Goal: Task Accomplishment & Management: Manage account settings

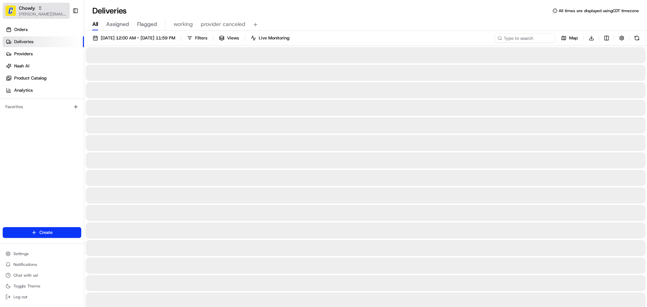
click at [30, 16] on span "[PERSON_NAME][EMAIL_ADDRESS][DOMAIN_NAME]" at bounding box center [43, 13] width 48 height 5
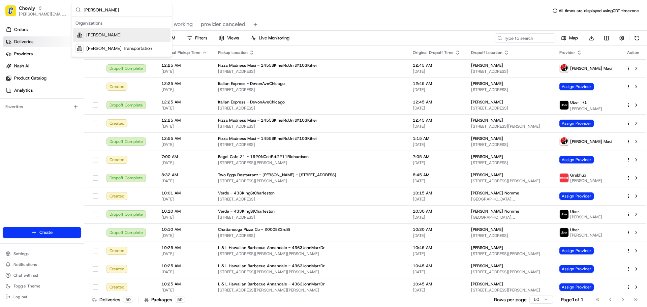
type input "[PERSON_NAME]"
click at [107, 54] on div "[PERSON_NAME] Transportation" at bounding box center [122, 48] width 98 height 13
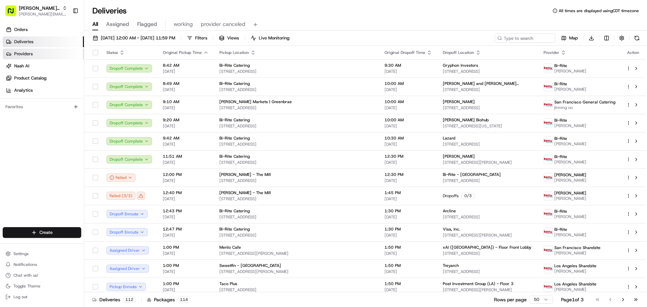
click at [39, 53] on link "Providers" at bounding box center [43, 54] width 81 height 11
click at [35, 11] on span "[PERSON_NAME] Transportation" at bounding box center [39, 8] width 41 height 7
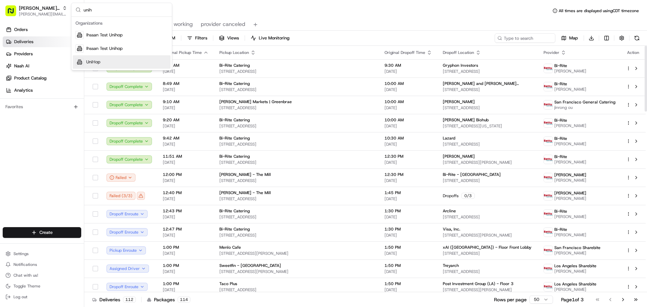
type input "unih"
click at [129, 65] on div "UniHop" at bounding box center [122, 61] width 98 height 13
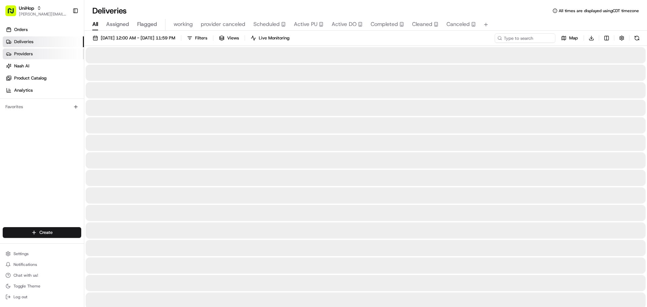
click at [34, 56] on link "Providers" at bounding box center [43, 54] width 81 height 11
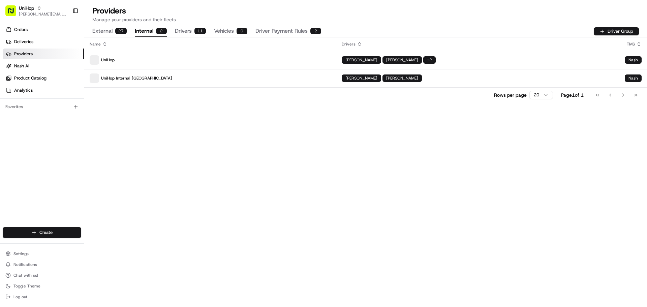
click at [144, 31] on button "Internal 2" at bounding box center [151, 31] width 32 height 11
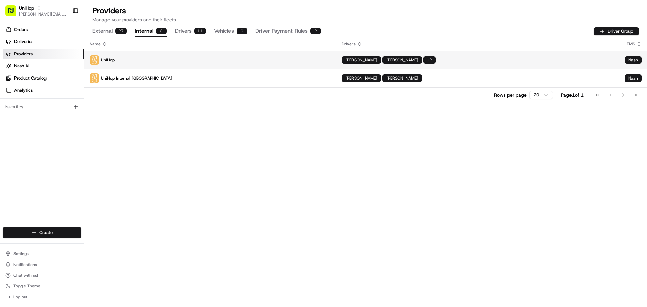
click at [161, 61] on p "UniHop" at bounding box center [210, 59] width 241 height 9
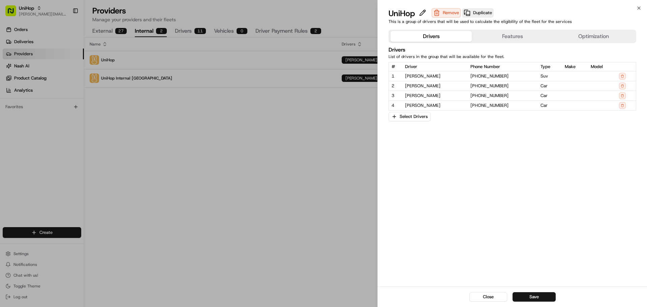
click at [507, 37] on button "Features" at bounding box center [512, 36] width 81 height 11
click at [419, 37] on button "Drivers" at bounding box center [431, 36] width 81 height 11
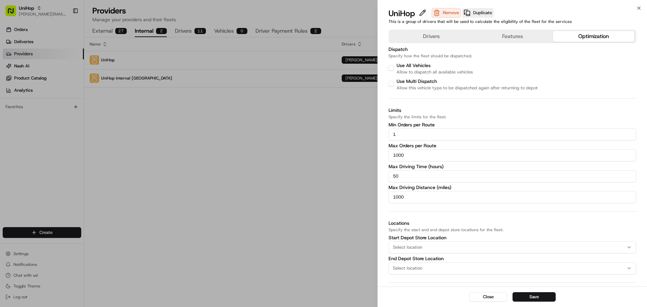
click at [581, 38] on button "Optimization" at bounding box center [593, 36] width 81 height 11
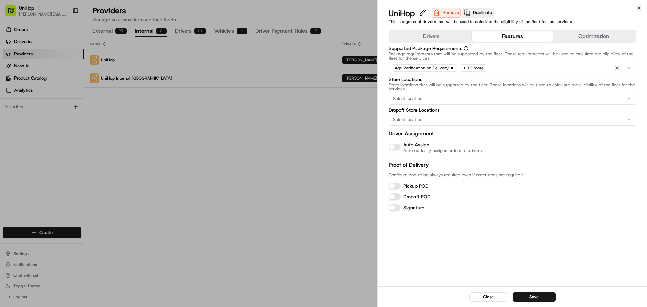
click at [532, 32] on button "Features" at bounding box center [512, 36] width 81 height 11
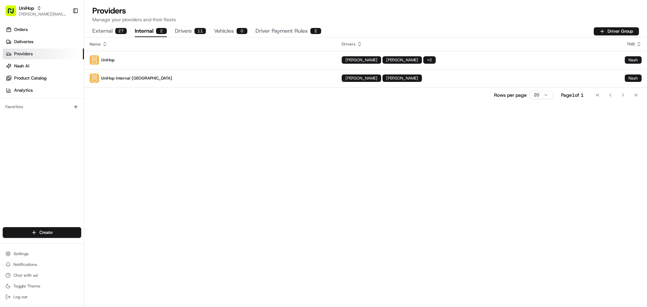
click at [269, 34] on button "Driver Payment Rules 2" at bounding box center [288, 31] width 66 height 11
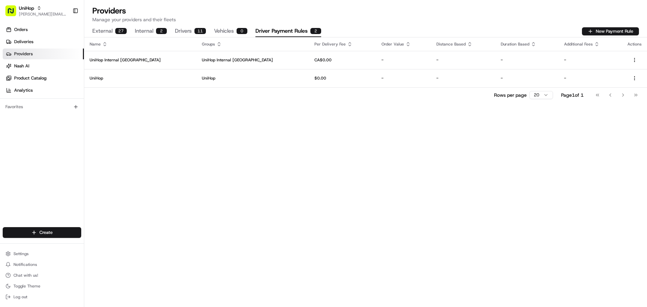
click at [329, 124] on div "Name Groups Per Delivery Fee Order Value Distance Based Duration Based Addition…" at bounding box center [365, 172] width 563 height 270
